Goal: Task Accomplishment & Management: Manage account settings

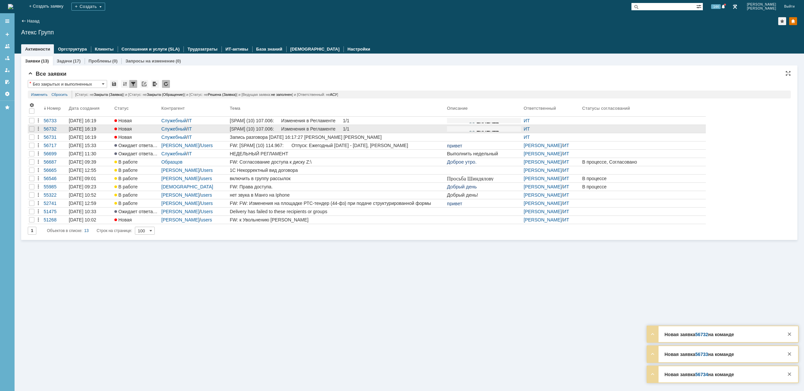
click at [298, 130] on div "[SPAM] (10) 107.006: Изменения в Регламенте 1/1" at bounding box center [337, 128] width 215 height 5
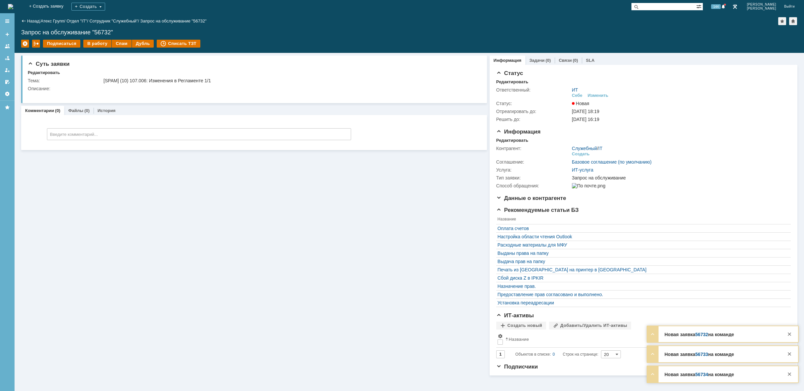
click at [13, 5] on img at bounding box center [10, 6] width 5 height 5
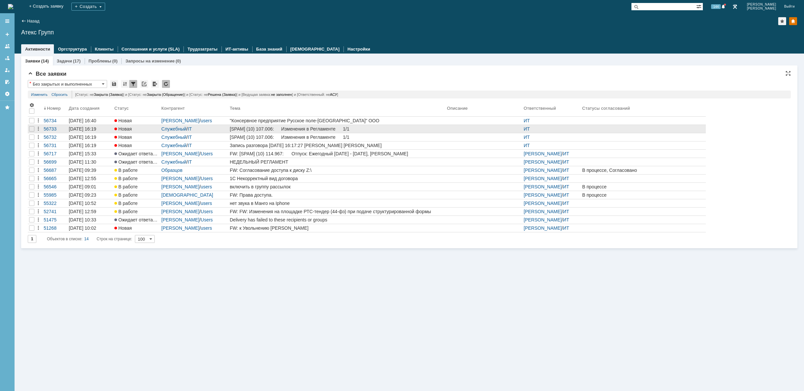
click at [292, 129] on div "[SPAM] (10) 107.006: Изменения в Регламенте 1/1" at bounding box center [337, 128] width 215 height 5
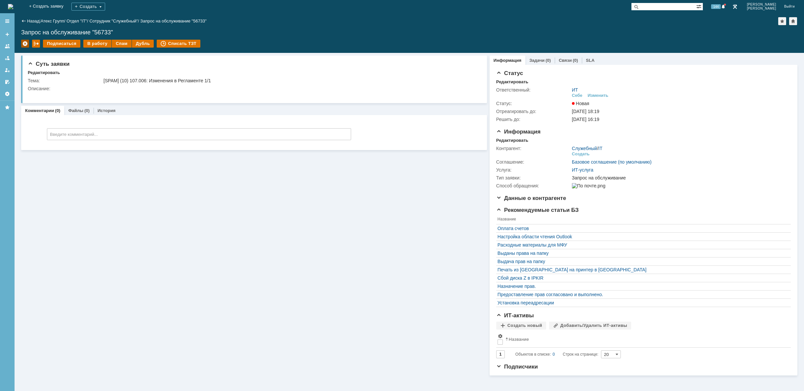
click at [25, 43] on div at bounding box center [25, 44] width 8 height 8
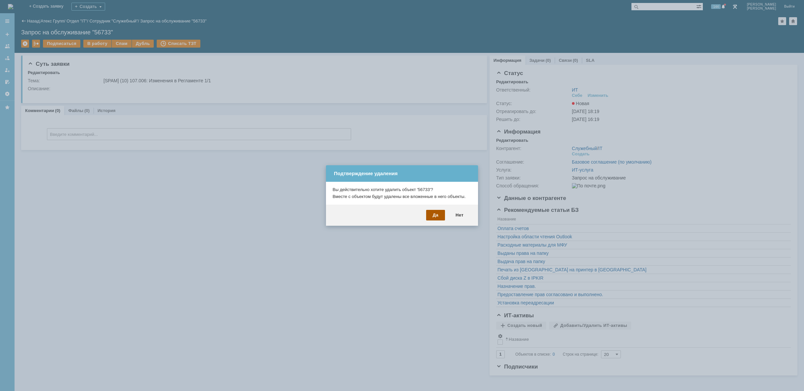
click at [434, 213] on div "Да" at bounding box center [435, 215] width 19 height 11
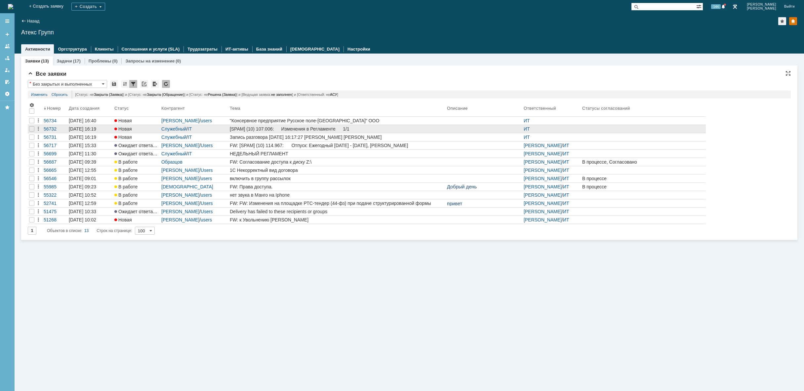
click at [262, 130] on div "[SPAM] (10) 107.006: Изменения в Регламенте 1/1" at bounding box center [337, 128] width 215 height 5
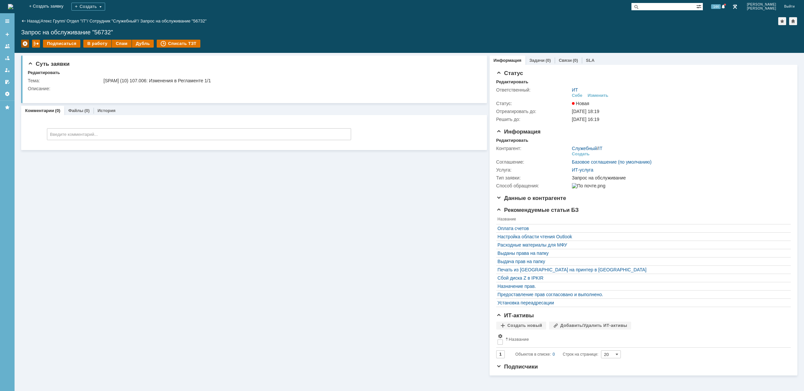
click at [24, 42] on div at bounding box center [25, 44] width 8 height 8
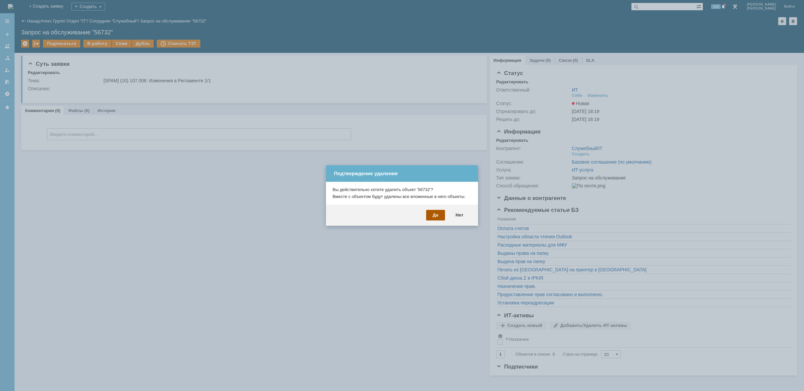
click at [434, 216] on div "Да" at bounding box center [435, 215] width 19 height 11
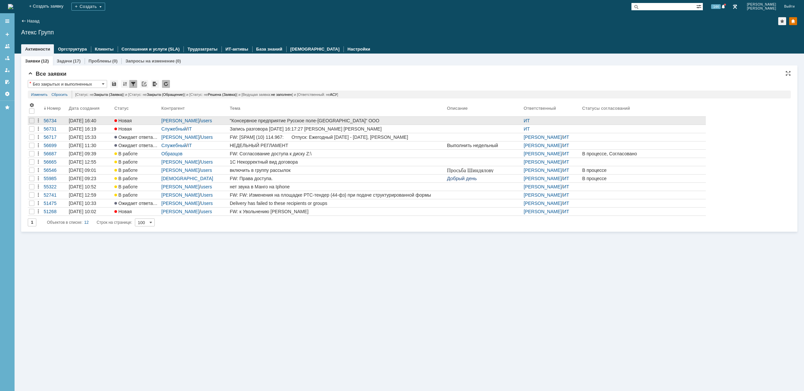
click at [279, 121] on div ""Консервное предприятие Русское поле-[GEOGRAPHIC_DATA]" ООО" at bounding box center [337, 120] width 215 height 5
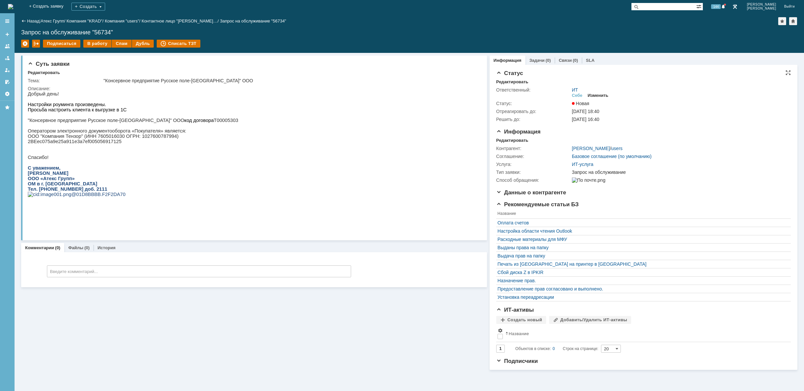
click at [599, 96] on div "Изменить" at bounding box center [598, 95] width 21 height 5
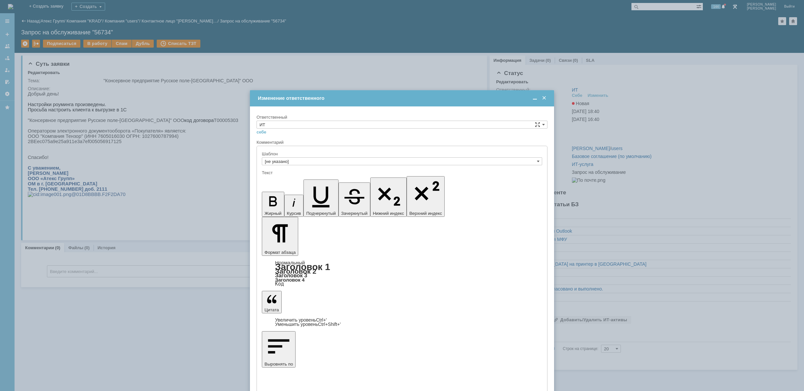
click at [293, 118] on div "Ответственный" at bounding box center [402, 117] width 290 height 4
click at [294, 123] on input "ИТ" at bounding box center [402, 125] width 291 height 8
click at [270, 176] on div "АСУ" at bounding box center [402, 179] width 290 height 7
type input "АСУ"
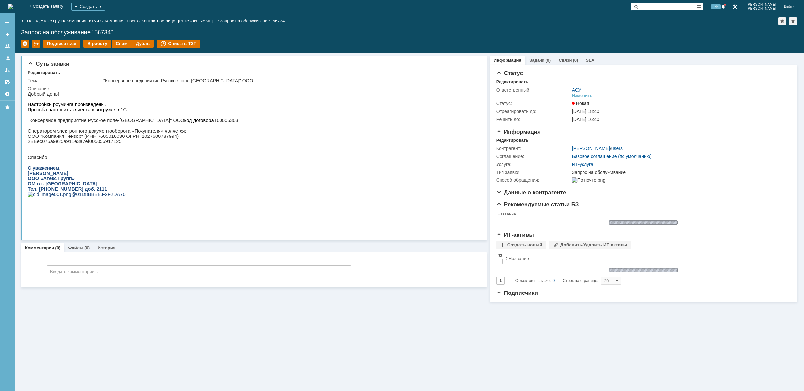
click at [13, 4] on img at bounding box center [10, 6] width 5 height 5
